Goal: Task Accomplishment & Management: Manage account settings

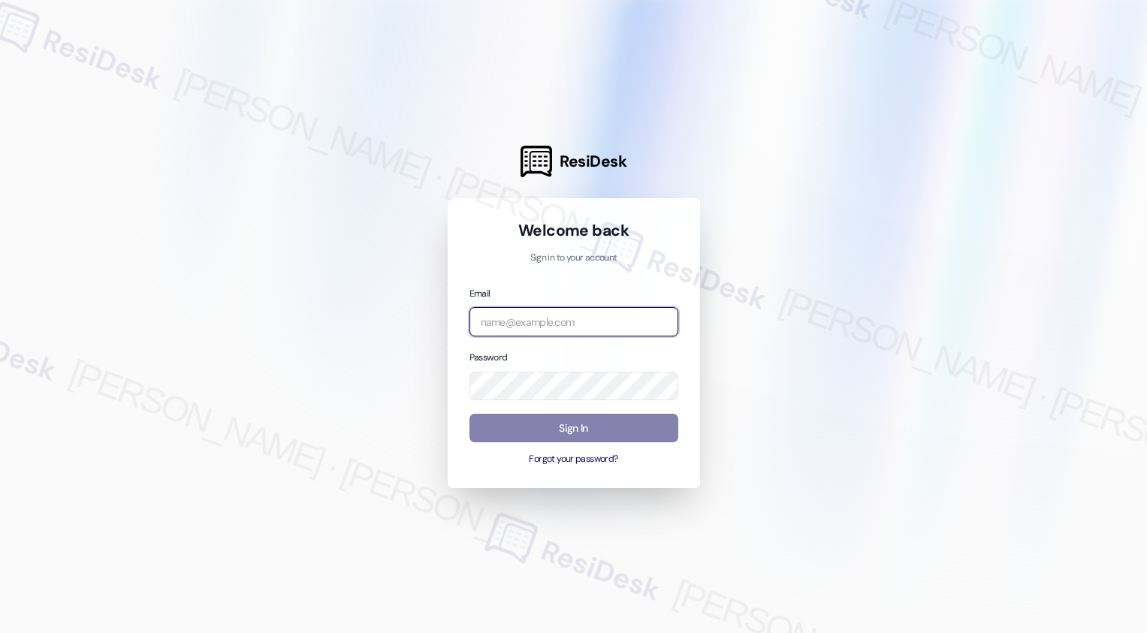
click at [508, 315] on input "email" at bounding box center [573, 321] width 209 height 29
type input "dermot"
click at [562, 321] on input "dermot" at bounding box center [573, 321] width 209 height 29
paste input "[EMAIL_ADDRESS][PERSON_NAME][PERSON_NAME][DOMAIN_NAME]"
type input "[EMAIL_ADDRESS][PERSON_NAME][PERSON_NAME][DOMAIN_NAME]"
